Goal: Navigation & Orientation: Find specific page/section

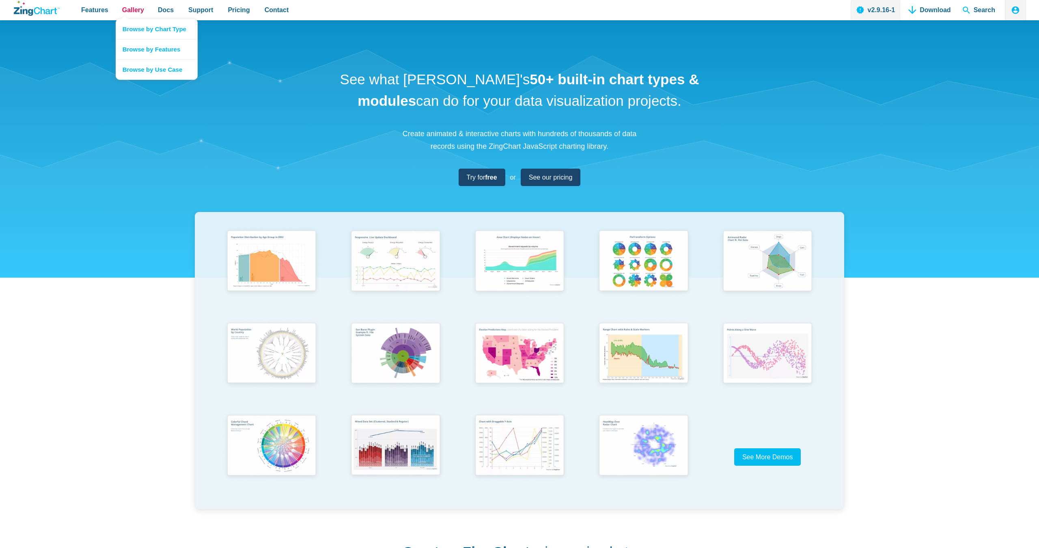
click at [137, 12] on span "Gallery" at bounding box center [133, 9] width 22 height 11
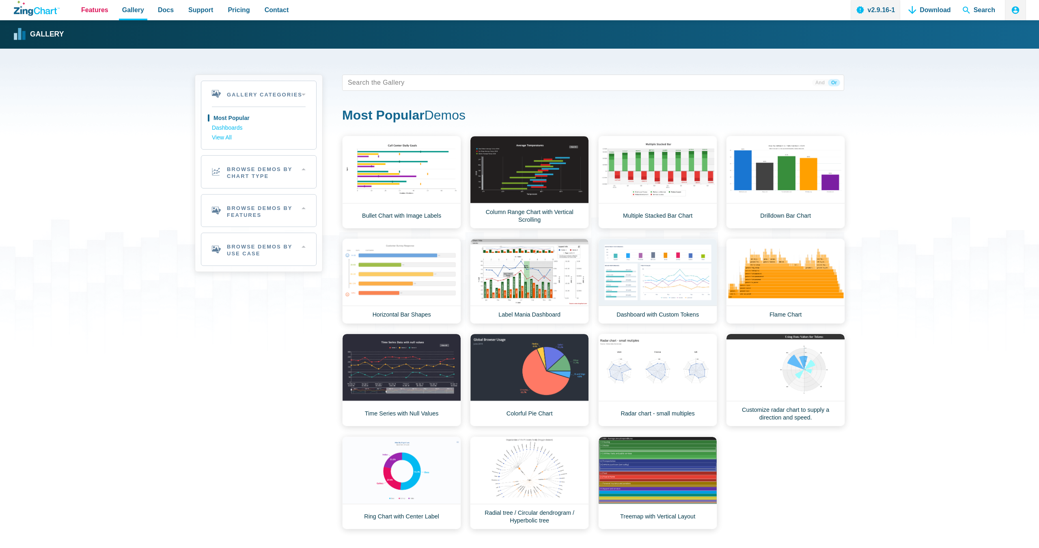
click at [107, 12] on span "Features" at bounding box center [94, 9] width 27 height 11
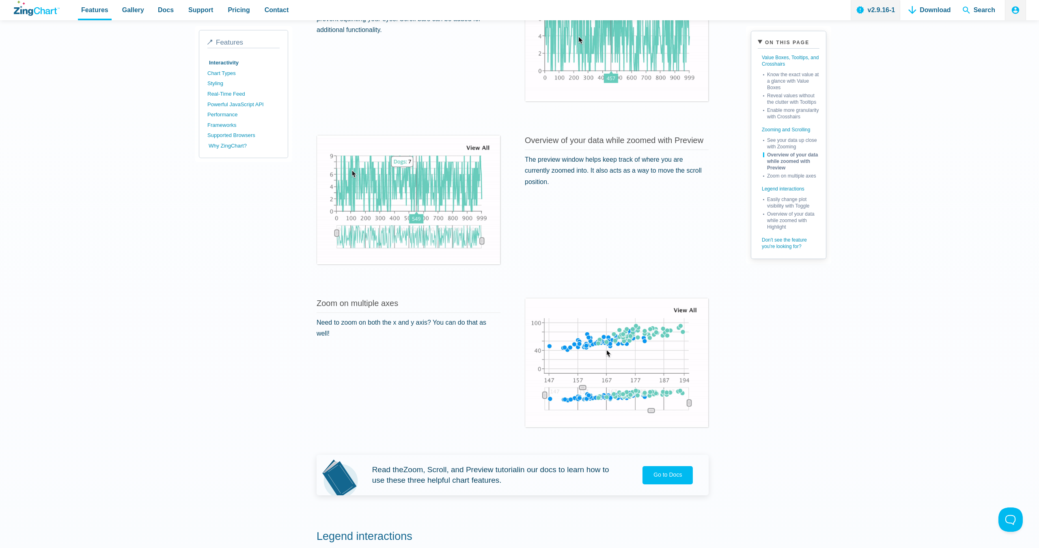
scroll to position [886, 0]
